Goal: Task Accomplishment & Management: Manage account settings

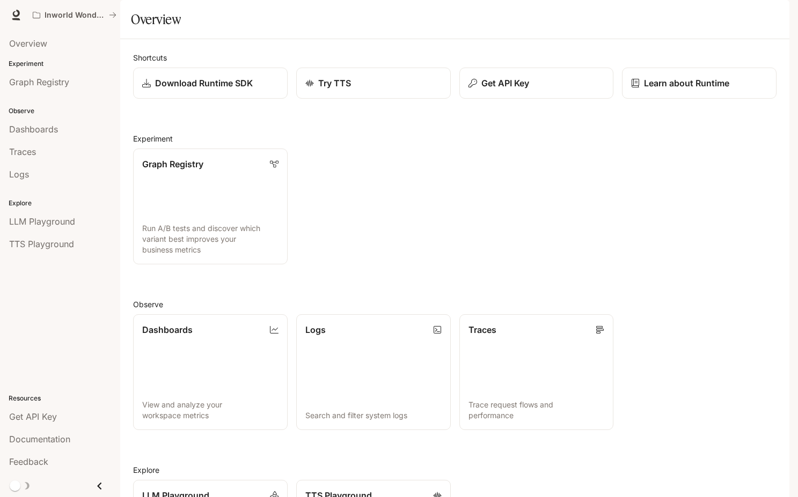
click at [769, 14] on div "button" at bounding box center [774, 15] width 15 height 15
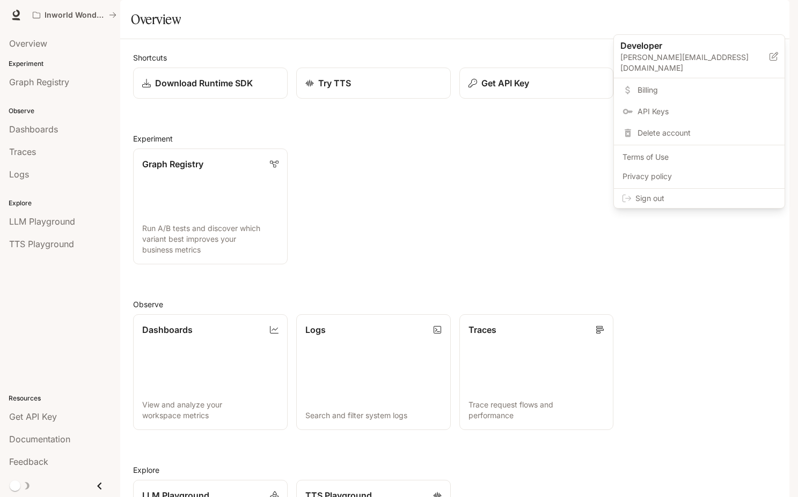
click at [649, 85] on span "Billing" at bounding box center [707, 90] width 138 height 11
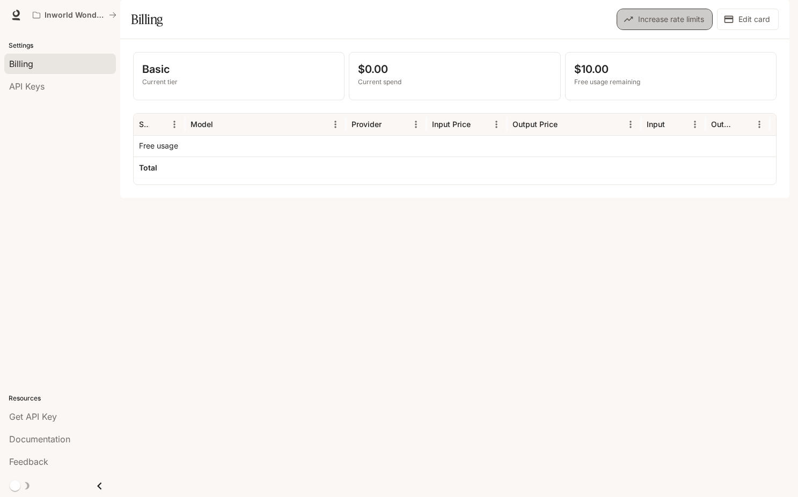
click at [687, 30] on button "Increase rate limits" at bounding box center [665, 19] width 96 height 21
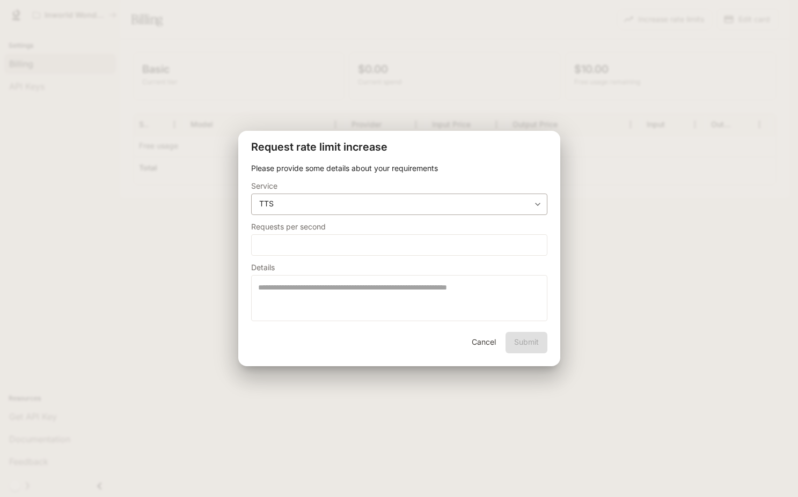
click at [365, 208] on body "**********" at bounding box center [399, 248] width 798 height 497
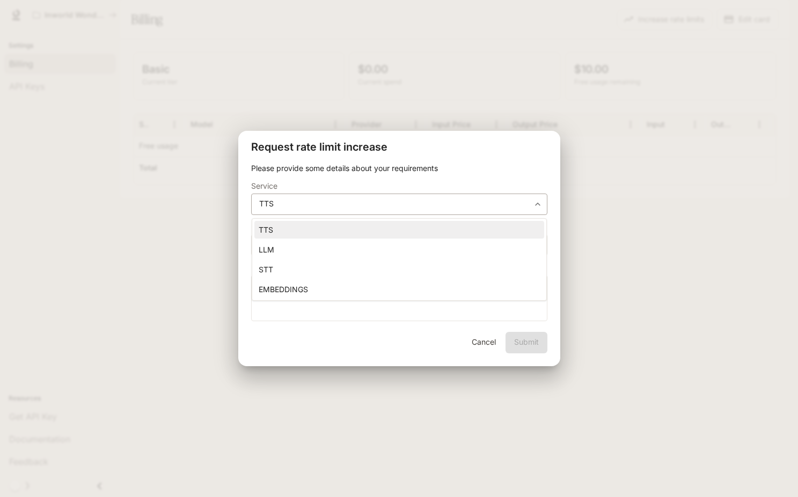
click at [365, 208] on div at bounding box center [399, 248] width 798 height 497
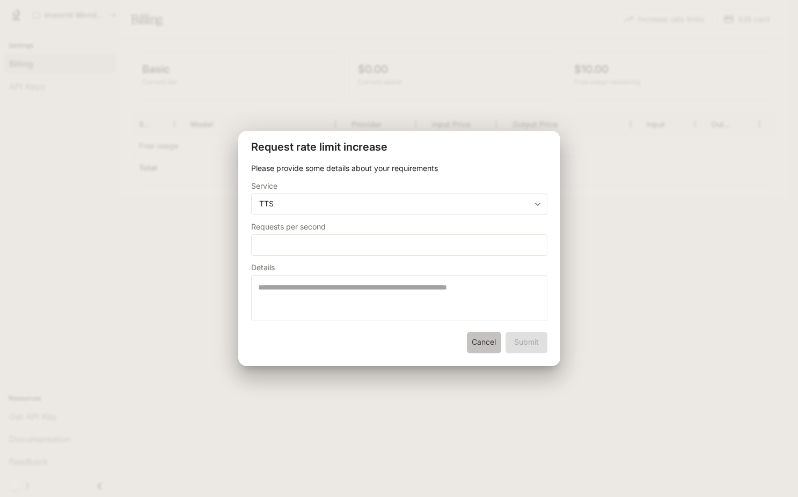
click at [487, 339] on button "Cancel" at bounding box center [484, 342] width 34 height 21
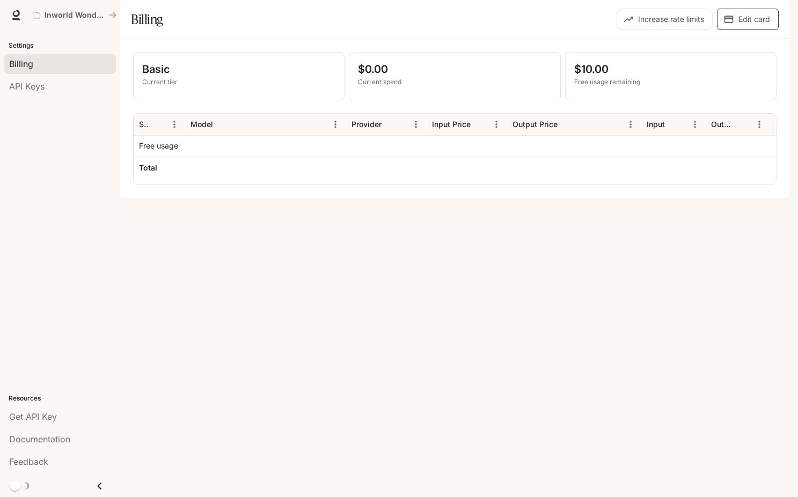
click at [748, 30] on button "Edit card" at bounding box center [748, 19] width 62 height 21
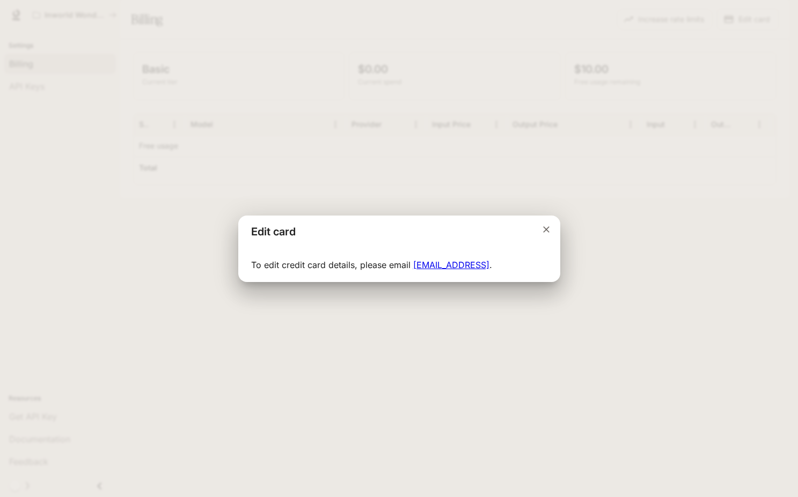
click at [547, 227] on icon "Close dialog" at bounding box center [546, 229] width 11 height 11
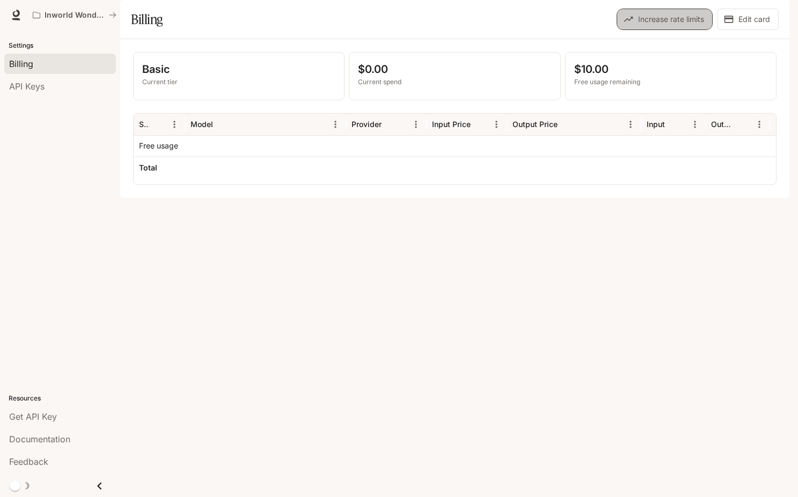
click at [699, 30] on button "Increase rate limits" at bounding box center [665, 19] width 96 height 21
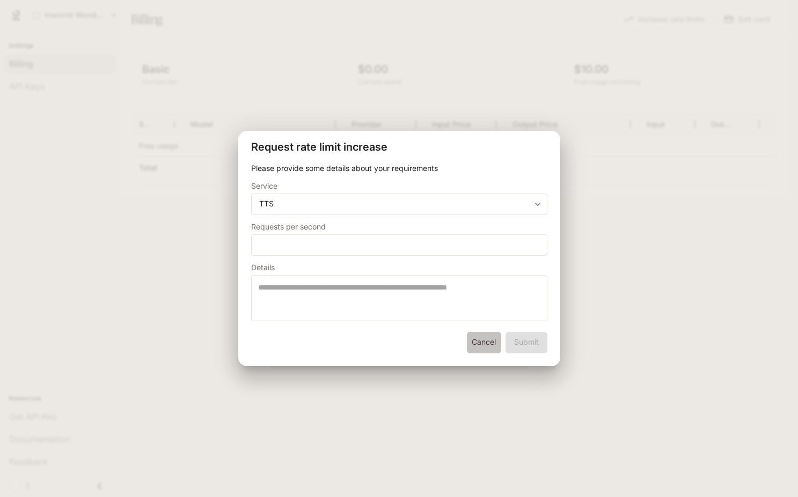
click at [485, 340] on button "Cancel" at bounding box center [484, 342] width 34 height 21
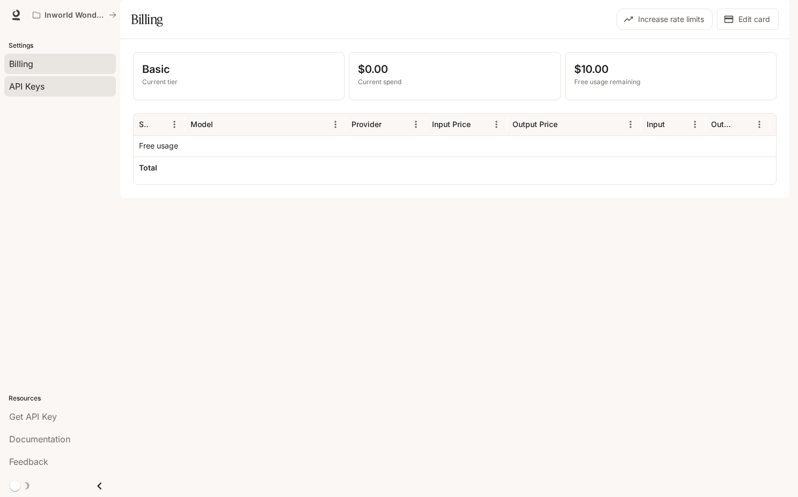
click at [27, 82] on span "API Keys" at bounding box center [26, 86] width 35 height 13
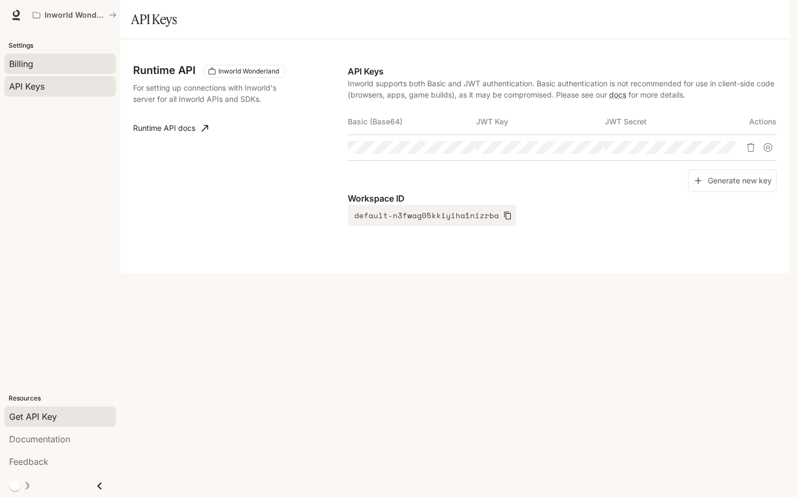
click at [40, 62] on div "Billing" at bounding box center [60, 63] width 102 height 13
